Goal: Task Accomplishment & Management: Use online tool/utility

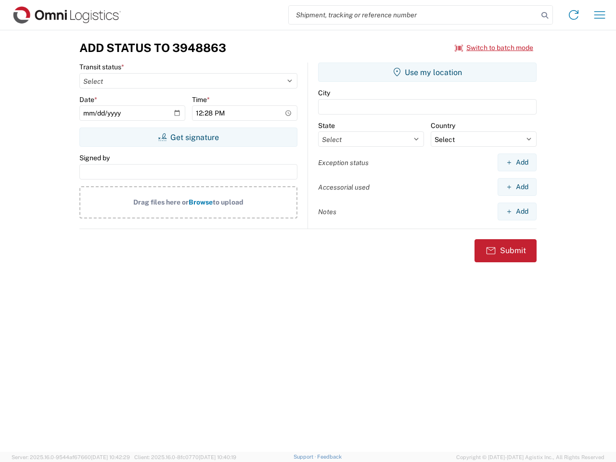
click at [413, 15] on input "search" at bounding box center [413, 15] width 249 height 18
click at [545, 15] on icon at bounding box center [544, 15] width 13 height 13
click at [574, 15] on icon at bounding box center [573, 14] width 15 height 15
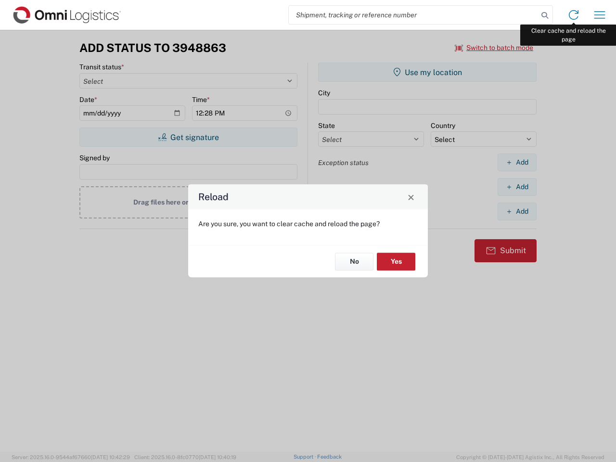
click at [600, 15] on div "Reload Are you sure, you want to clear cache and reload the page? No Yes" at bounding box center [308, 231] width 616 height 462
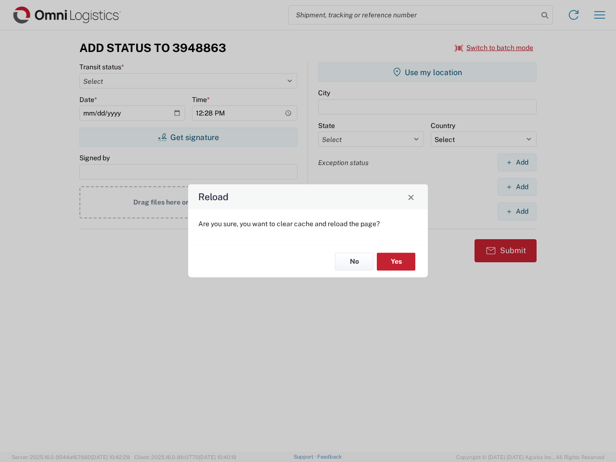
click at [494, 48] on div "Reload Are you sure, you want to clear cache and reload the page? No Yes" at bounding box center [308, 231] width 616 height 462
click at [188, 137] on div "Reload Are you sure, you want to clear cache and reload the page? No Yes" at bounding box center [308, 231] width 616 height 462
click at [427, 72] on div "Reload Are you sure, you want to clear cache and reload the page? No Yes" at bounding box center [308, 231] width 616 height 462
click at [517, 162] on div "Reload Are you sure, you want to clear cache and reload the page? No Yes" at bounding box center [308, 231] width 616 height 462
click at [517, 187] on div "Reload Are you sure, you want to clear cache and reload the page? No Yes" at bounding box center [308, 231] width 616 height 462
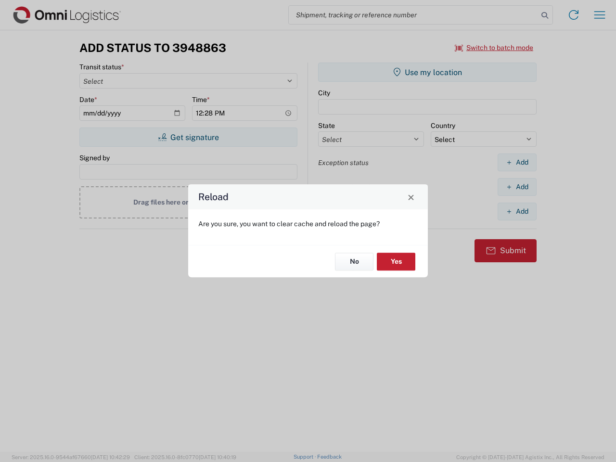
click at [517, 211] on div "Reload Are you sure, you want to clear cache and reload the page? No Yes" at bounding box center [308, 231] width 616 height 462
